Goal: Transaction & Acquisition: Purchase product/service

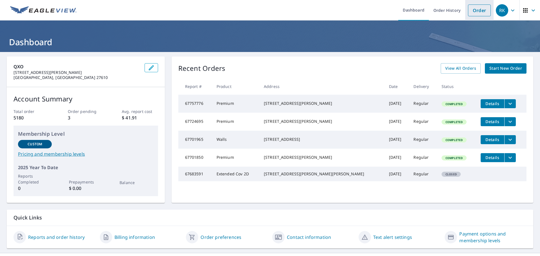
click at [474, 9] on link "Order" at bounding box center [479, 10] width 23 height 12
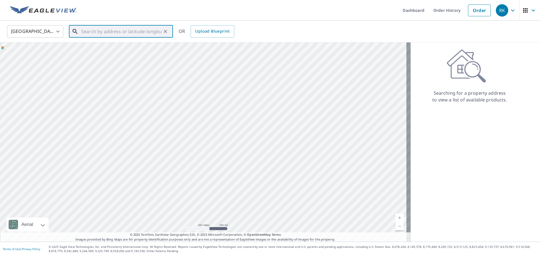
click at [155, 31] on input "text" at bounding box center [121, 32] width 80 height 16
click at [101, 55] on p "[GEOGRAPHIC_DATA], [GEOGRAPHIC_DATA] 27549" at bounding box center [124, 56] width 88 height 11
type input "[STREET_ADDRESS]"
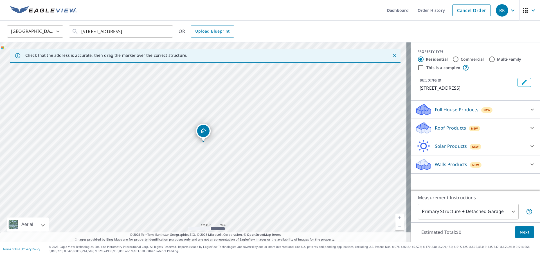
click at [435, 125] on p "Roof Products" at bounding box center [450, 128] width 31 height 7
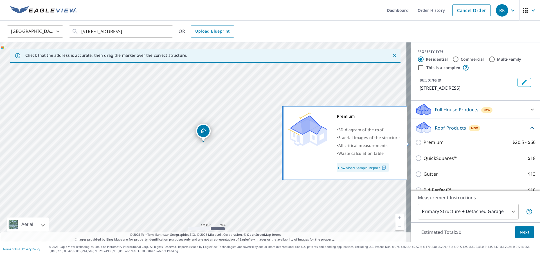
click at [415, 141] on input "Premium $20.5 - $66" at bounding box center [419, 142] width 8 height 7
checkbox input "true"
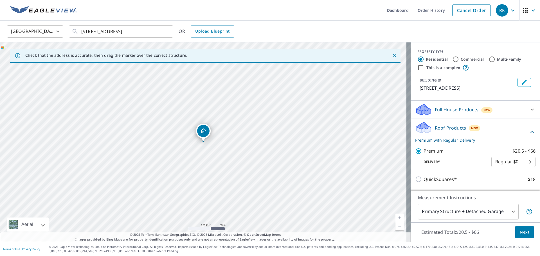
click at [519, 232] on span "Next" at bounding box center [524, 232] width 10 height 7
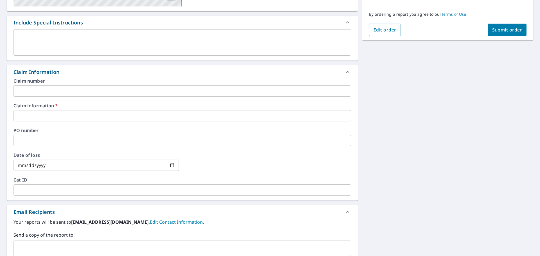
scroll to position [141, 0]
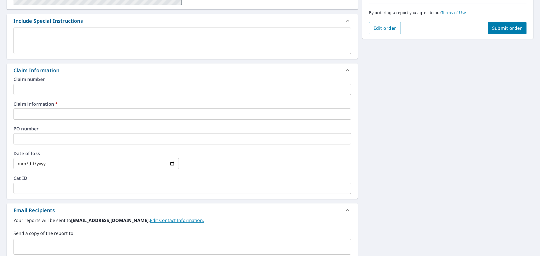
click at [27, 112] on input "text" at bounding box center [181, 114] width 337 height 11
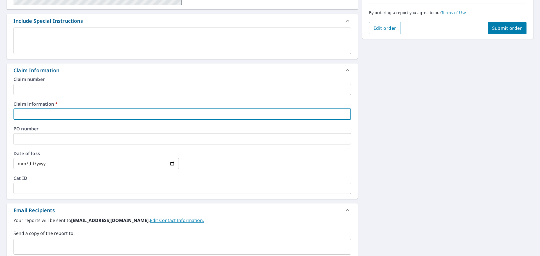
paste input "501129"
type input "501129"
checkbox input "true"
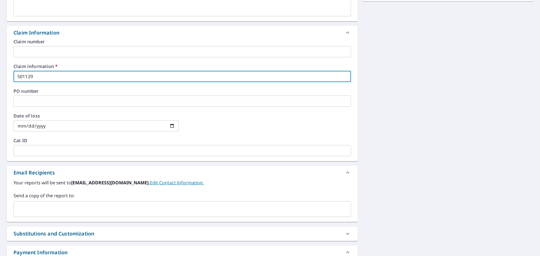
scroll to position [197, 0]
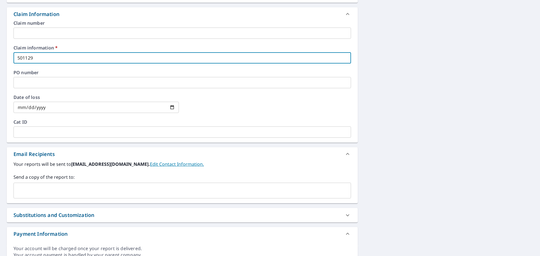
type input "501129"
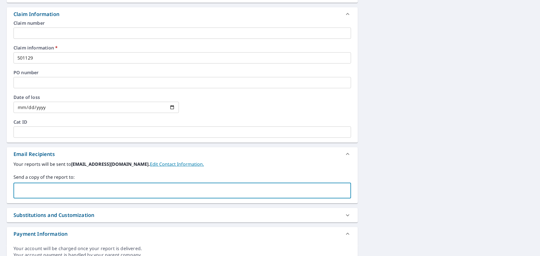
click at [21, 192] on input "text" at bounding box center [178, 190] width 324 height 11
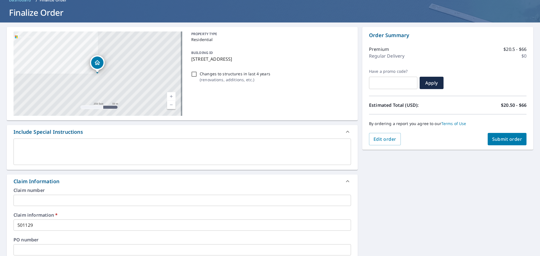
scroll to position [28, 0]
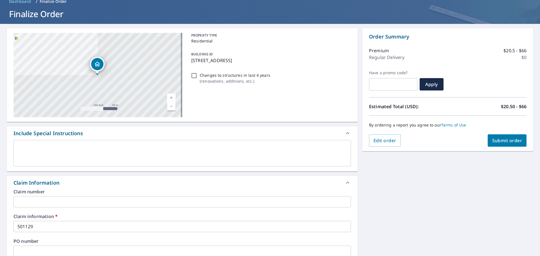
type input "[PERSON_NAME][EMAIL_ADDRESS][PERSON_NAME][DOMAIN_NAME]"
click at [498, 138] on span "Submit order" at bounding box center [507, 140] width 30 height 6
checkbox input "true"
